Goal: Task Accomplishment & Management: Manage account settings

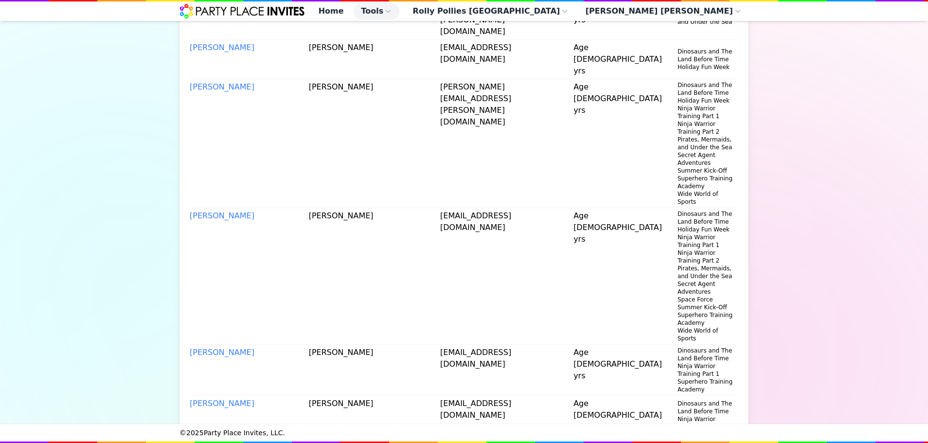
scroll to position [1959, 0]
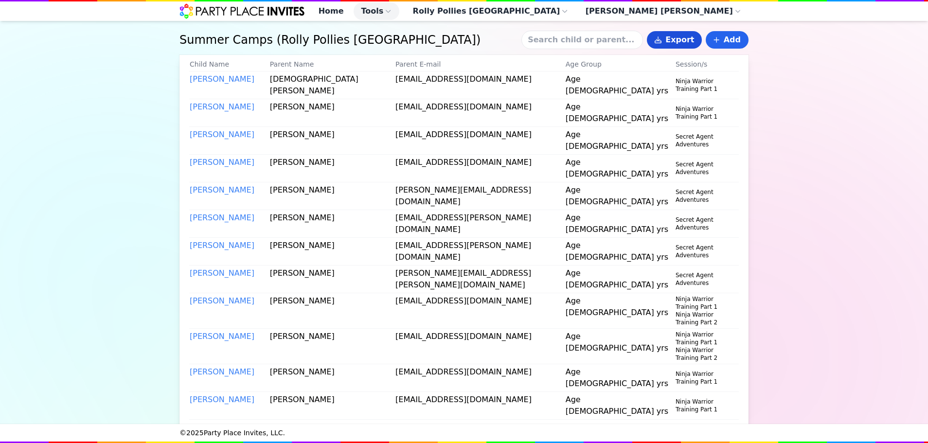
click at [675, 49] on button "Export" at bounding box center [674, 40] width 55 height 18
select select "AM"
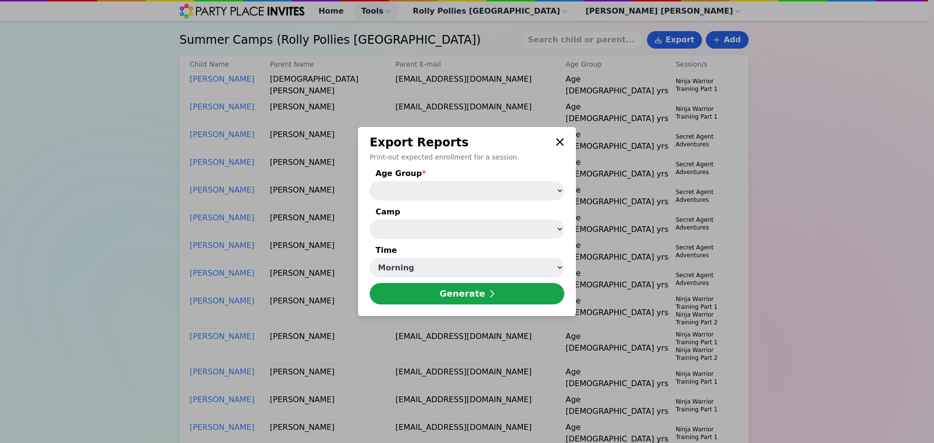
click at [546, 179] on div "Age Group *" at bounding box center [467, 175] width 195 height 14
click at [546, 182] on select "Age [DEMOGRAPHIC_DATA] yrs Age [DEMOGRAPHIC_DATA] yrs" at bounding box center [467, 191] width 195 height 19
click at [370, 182] on select "Age [DEMOGRAPHIC_DATA] yrs Age [DEMOGRAPHIC_DATA] yrs" at bounding box center [467, 191] width 195 height 19
click at [502, 197] on select "Age [DEMOGRAPHIC_DATA] yrs Age [DEMOGRAPHIC_DATA] yrs" at bounding box center [467, 191] width 195 height 19
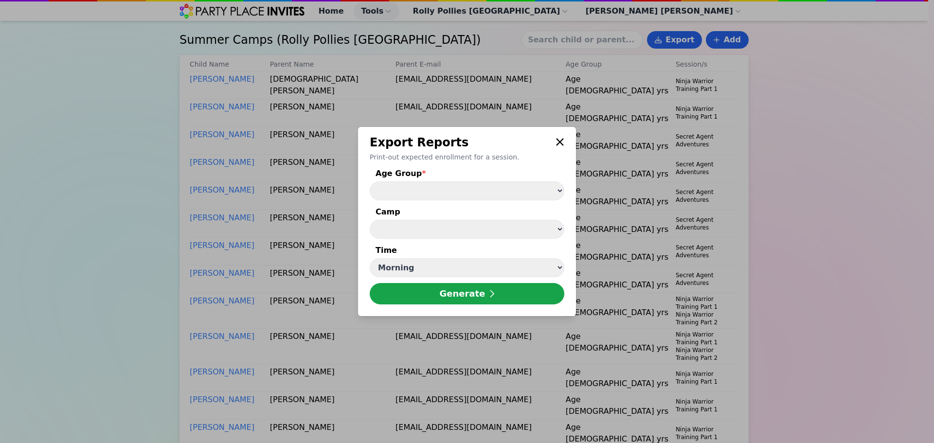
select select "Age [DEMOGRAPHIC_DATA] yrs"
click at [370, 182] on select "Age [DEMOGRAPHIC_DATA] yrs Age [DEMOGRAPHIC_DATA] yrs" at bounding box center [467, 191] width 195 height 19
click at [484, 236] on select "Summer Kick-Off ( [DATE] - [DATE] ) Pirates, Mermaids, and Under the Sea ( [DAT…" at bounding box center [467, 229] width 195 height 19
select select "39"
click at [370, 220] on select "Summer Kick-Off ( [DATE] - [DATE] ) Pirates, Mermaids, and Under the Sea ( [DAT…" at bounding box center [467, 229] width 195 height 19
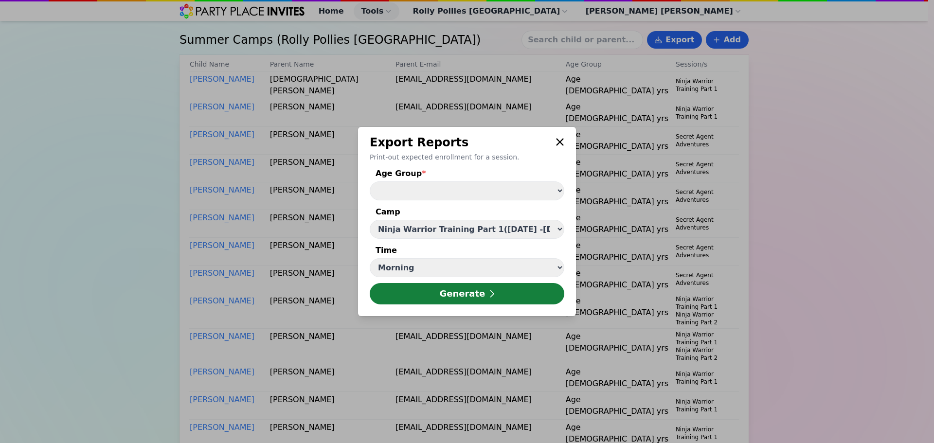
click at [460, 300] on button "Generate" at bounding box center [467, 293] width 195 height 21
click at [491, 267] on select "Morning Afternoon" at bounding box center [467, 267] width 195 height 19
select select "PM"
click at [370, 259] on select "Morning Afternoon" at bounding box center [467, 267] width 195 height 19
click at [465, 298] on button "Generate" at bounding box center [467, 293] width 195 height 21
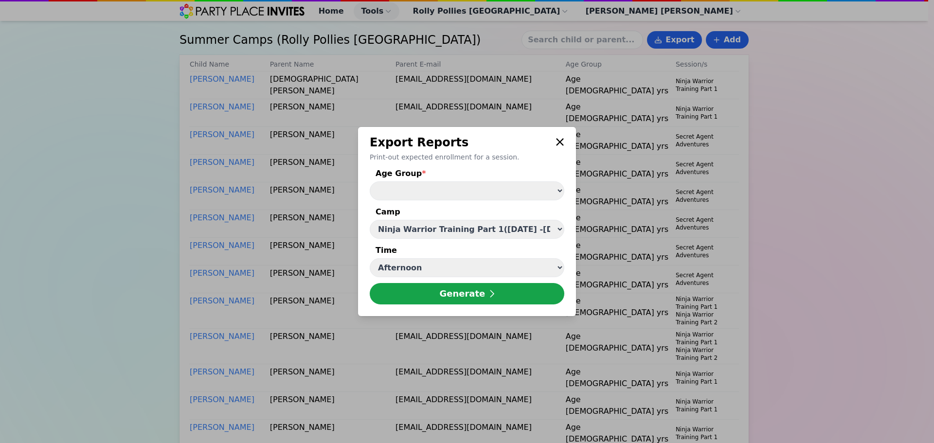
click at [485, 228] on select "Summer Kick-Off ( [DATE] - [DATE] ) Pirates, Mermaids, and Under the Sea ( [DAT…" at bounding box center [467, 229] width 195 height 19
click at [472, 211] on div "Camp" at bounding box center [467, 213] width 195 height 14
click at [472, 220] on select "Summer Kick-Off ( [DATE] - [DATE] ) Pirates, Mermaids, and Under the Sea ( [DAT…" at bounding box center [467, 229] width 195 height 19
click at [485, 194] on select "Age [DEMOGRAPHIC_DATA] yrs Age [DEMOGRAPHIC_DATA] yrs" at bounding box center [467, 191] width 195 height 19
click at [469, 244] on form "Age Group * Age [DEMOGRAPHIC_DATA] yrs Age [DEMOGRAPHIC_DATA] yrs Camp Summer K…" at bounding box center [467, 236] width 195 height 137
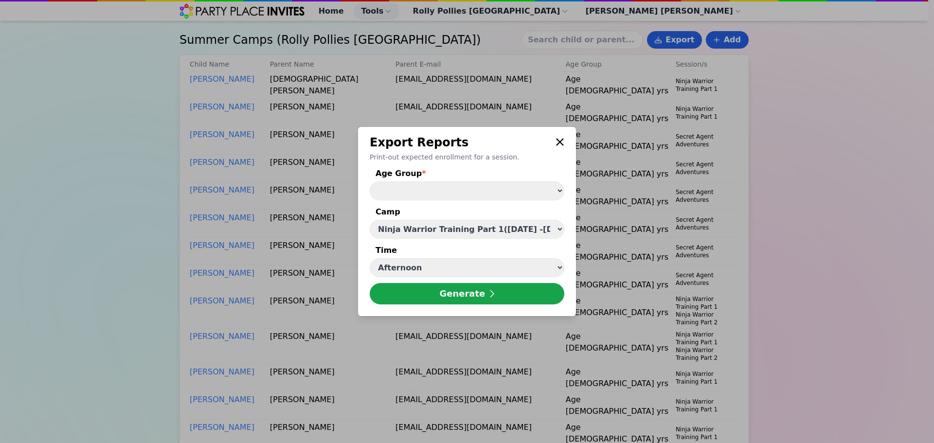
click at [477, 197] on select "Age [DEMOGRAPHIC_DATA] yrs Age [DEMOGRAPHIC_DATA] yrs" at bounding box center [467, 191] width 195 height 19
select select "Age [DEMOGRAPHIC_DATA] yrs"
click at [370, 182] on select "Age [DEMOGRAPHIC_DATA] yrs Age [DEMOGRAPHIC_DATA] yrs" at bounding box center [467, 191] width 195 height 19
click at [450, 268] on select "Morning Afternoon" at bounding box center [467, 267] width 195 height 19
click at [370, 259] on select "Morning Afternoon" at bounding box center [467, 267] width 195 height 19
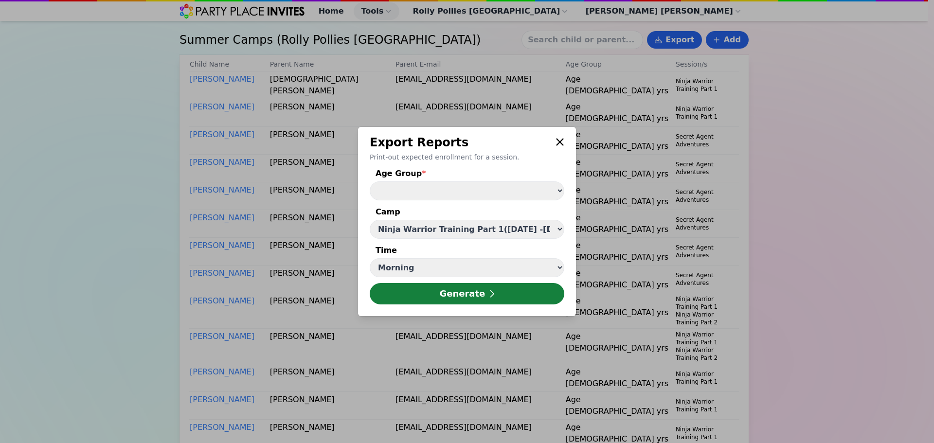
click at [452, 293] on button "Generate" at bounding box center [467, 293] width 195 height 21
click at [434, 267] on select "Morning Afternoon" at bounding box center [467, 267] width 195 height 19
select select "PM"
click at [370, 259] on select "Morning Afternoon" at bounding box center [467, 267] width 195 height 19
click at [442, 296] on button "Generate" at bounding box center [467, 293] width 195 height 21
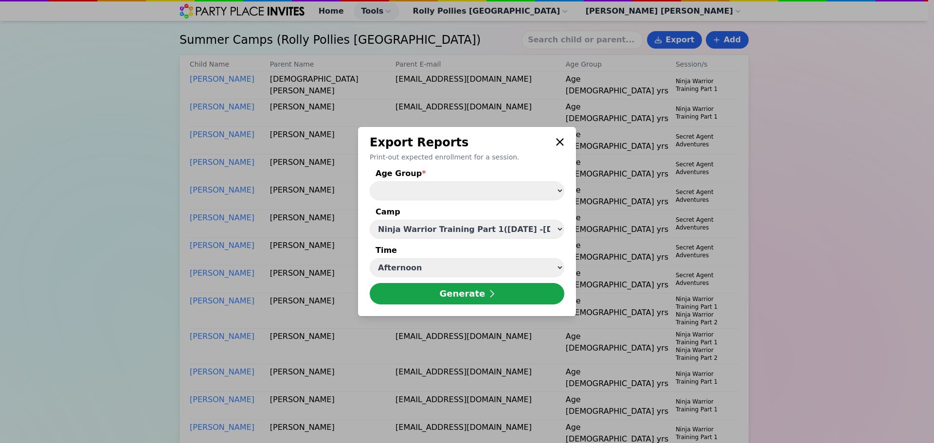
click at [564, 146] on icon at bounding box center [560, 142] width 9 height 12
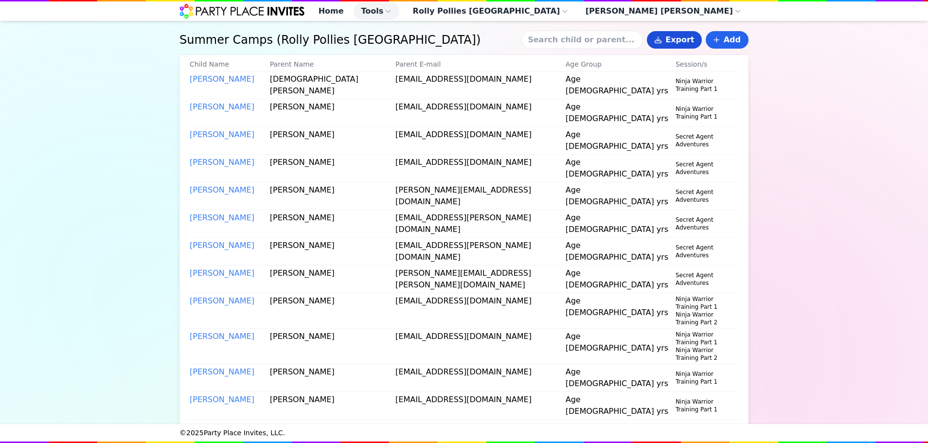
click at [687, 49] on button "Export" at bounding box center [674, 40] width 55 height 18
select select "Age [DEMOGRAPHIC_DATA] yrs"
select select "39"
select select "PM"
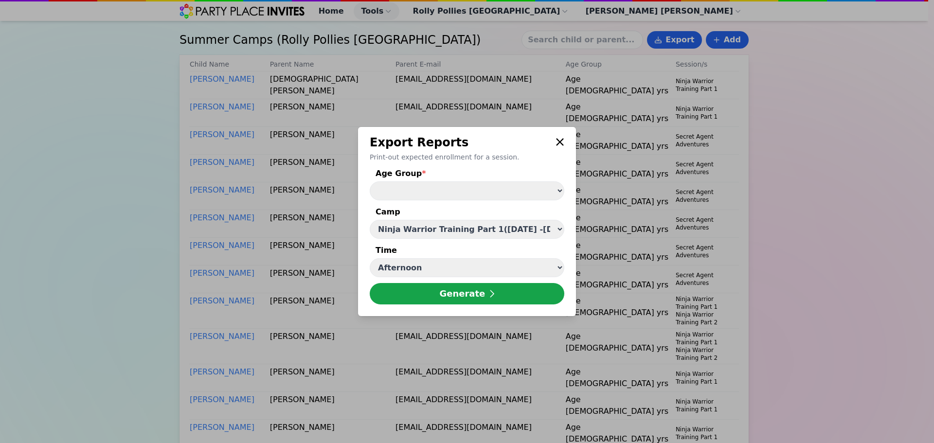
click at [506, 191] on select "Age [DEMOGRAPHIC_DATA] yrs Age [DEMOGRAPHIC_DATA] yrs" at bounding box center [467, 191] width 195 height 19
select select "Age [DEMOGRAPHIC_DATA] yrs"
click at [370, 182] on select "Age [DEMOGRAPHIC_DATA] yrs Age [DEMOGRAPHIC_DATA] yrs" at bounding box center [467, 191] width 195 height 19
click at [498, 224] on select "Summer Kick-Off ( [DATE] - [DATE] ) Pirates, Mermaids, and Under the Sea ( [DAT…" at bounding box center [467, 229] width 195 height 19
select select "40"
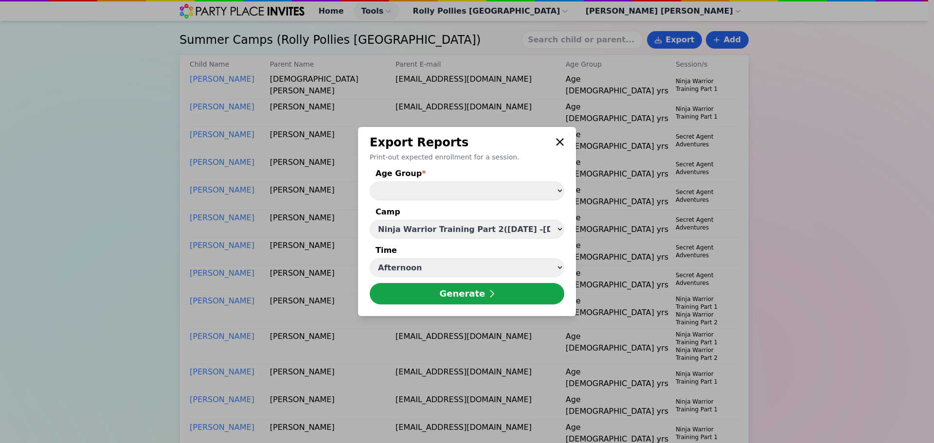
click at [370, 220] on select "Summer Kick-Off ( [DATE] - [DATE] ) Pirates, Mermaids, and Under the Sea ( [DAT…" at bounding box center [467, 229] width 195 height 19
click at [466, 276] on select "Morning Afternoon" at bounding box center [467, 267] width 195 height 19
click at [370, 259] on select "Morning Afternoon" at bounding box center [467, 267] width 195 height 19
click at [458, 298] on button "Generate" at bounding box center [467, 293] width 195 height 21
click at [468, 266] on select "Morning Afternoon" at bounding box center [467, 267] width 195 height 19
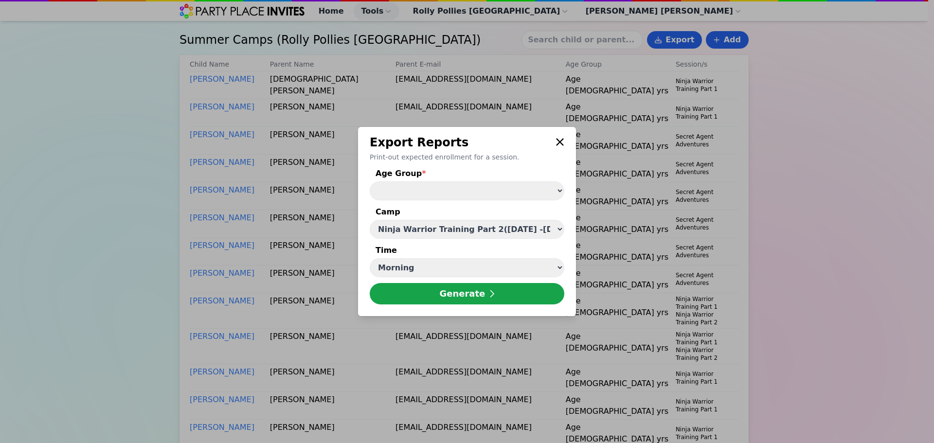
select select "PM"
click at [370, 259] on select "Morning Afternoon" at bounding box center [467, 267] width 195 height 19
click at [452, 300] on button "Generate" at bounding box center [467, 293] width 195 height 21
click at [470, 198] on select "Age [DEMOGRAPHIC_DATA] yrs Age [DEMOGRAPHIC_DATA] yrs" at bounding box center [467, 191] width 195 height 19
select select "Age [DEMOGRAPHIC_DATA] yrs"
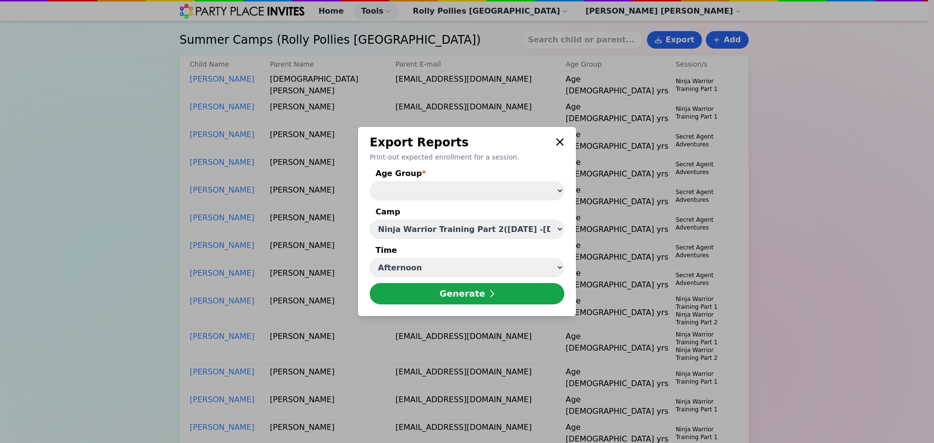
click at [370, 182] on select "Age [DEMOGRAPHIC_DATA] yrs Age [DEMOGRAPHIC_DATA] yrs" at bounding box center [467, 191] width 195 height 19
click at [440, 269] on select "Morning Afternoon" at bounding box center [467, 267] width 195 height 19
click at [370, 259] on select "Morning Afternoon" at bounding box center [467, 267] width 195 height 19
click at [432, 303] on button "Generate" at bounding box center [467, 293] width 195 height 21
click at [429, 274] on select "Morning Afternoon" at bounding box center [467, 267] width 195 height 19
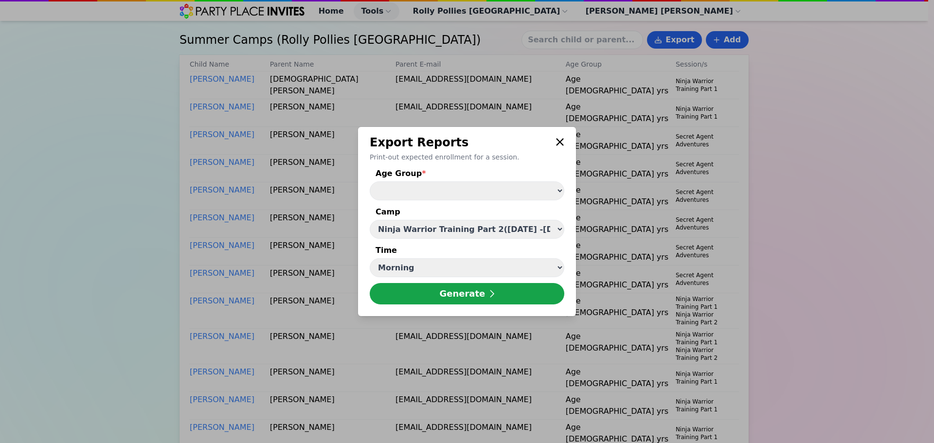
select select "PM"
click at [370, 259] on select "Morning Afternoon" at bounding box center [467, 267] width 195 height 19
click at [426, 308] on div "Export Reports Print-out expected enrollment for a session. Age Group * Age [DE…" at bounding box center [467, 221] width 218 height 189
click at [427, 299] on button "Generate" at bounding box center [467, 293] width 195 height 21
click at [564, 146] on div "Export Reports Print-out expected enrollment for a session. Age Group * Age [DE…" at bounding box center [467, 221] width 218 height 189
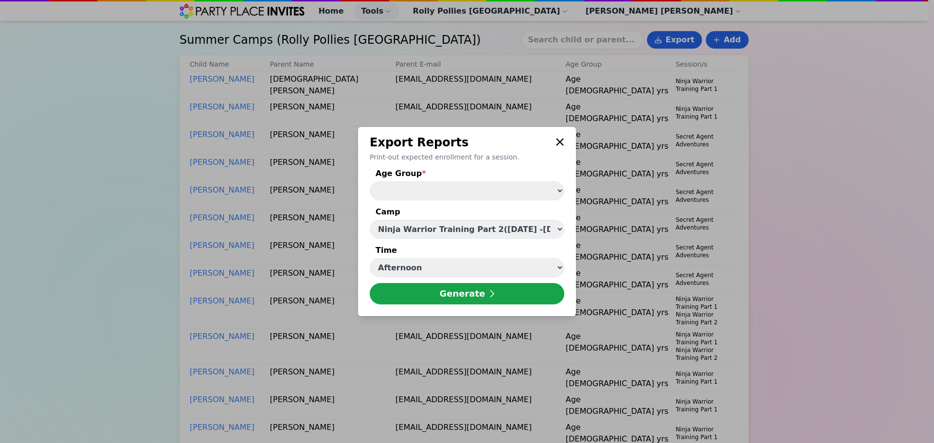
click at [562, 142] on icon at bounding box center [560, 142] width 9 height 12
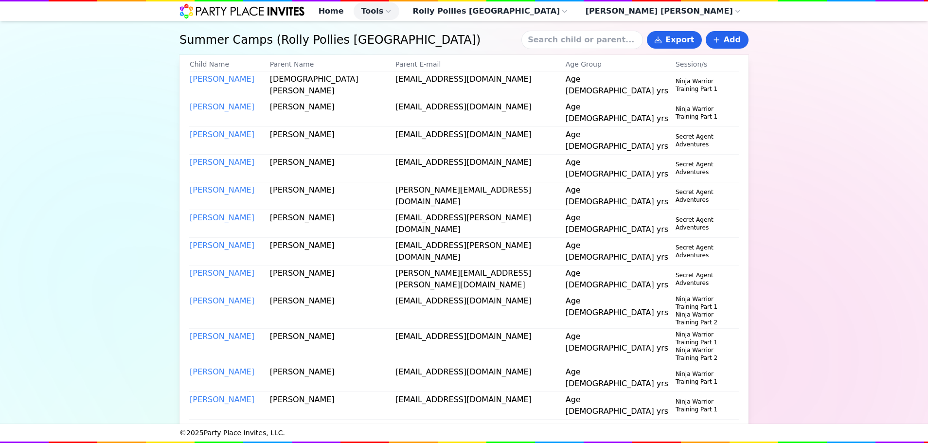
click at [622, 45] on input at bounding box center [583, 40] width 122 height 18
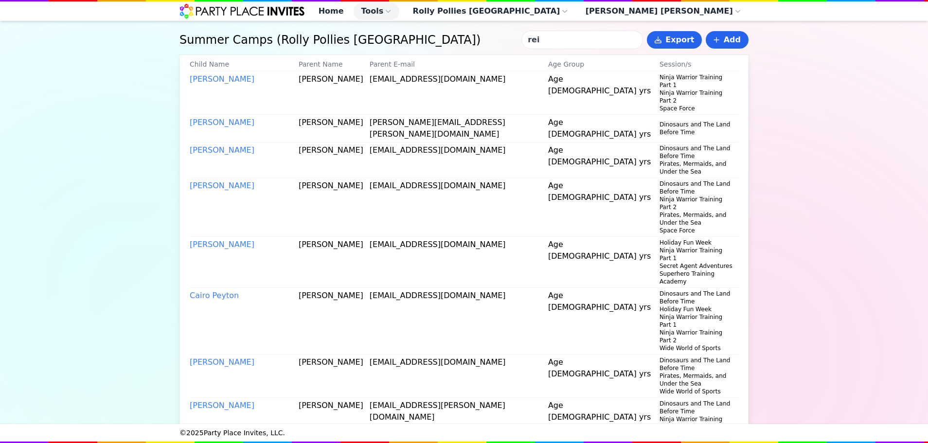
type input "rei"
click at [236, 88] on td "[PERSON_NAME]" at bounding box center [243, 93] width 109 height 43
click at [231, 84] on link "[PERSON_NAME]" at bounding box center [222, 78] width 65 height 9
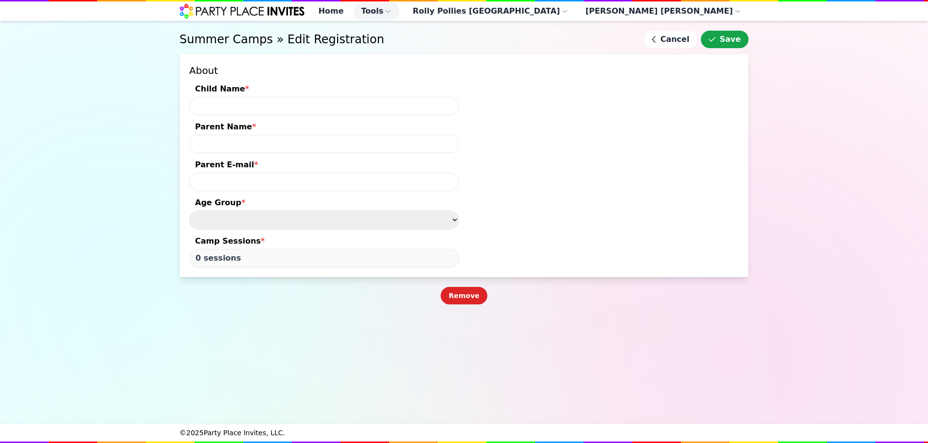
type input "[PERSON_NAME]"
type input "[EMAIL_ADDRESS][DOMAIN_NAME]"
type input "15 sessions"
select select "Age [DEMOGRAPHIC_DATA] yrs"
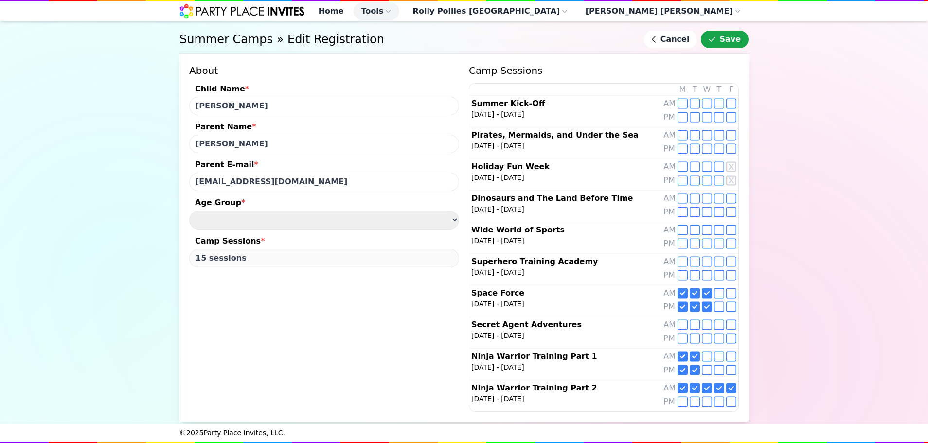
click at [693, 403] on div "PM" at bounding box center [700, 403] width 73 height 14
click at [664, 399] on div "PM" at bounding box center [670, 403] width 12 height 14
type input "20 sessions"
click at [734, 48] on button "Save" at bounding box center [725, 40] width 48 height 18
